Goal: Task Accomplishment & Management: Complete application form

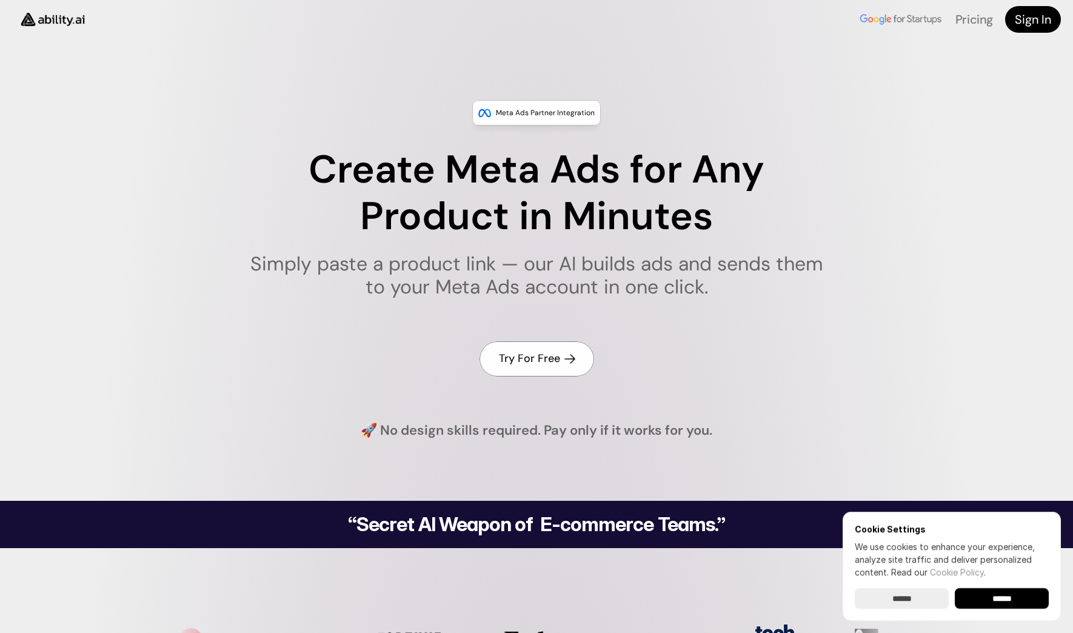
click at [533, 356] on h4 "Try For Free" at bounding box center [529, 358] width 61 height 15
